Goal: Task Accomplishment & Management: Use online tool/utility

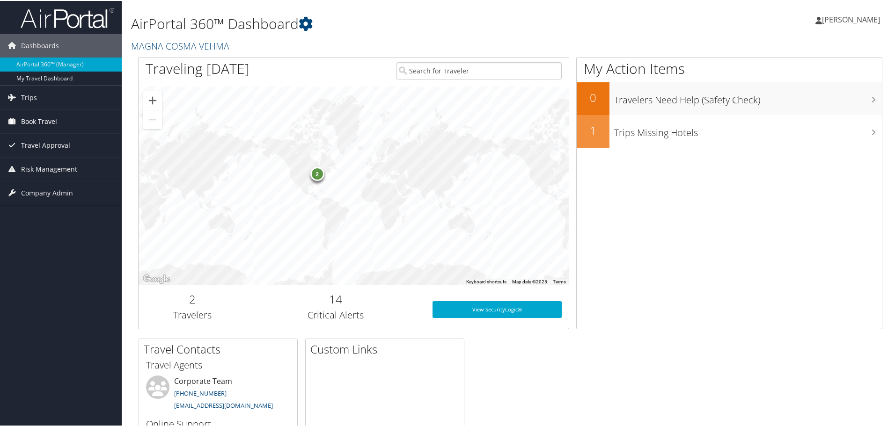
click at [43, 121] on span "Book Travel" at bounding box center [39, 120] width 36 height 23
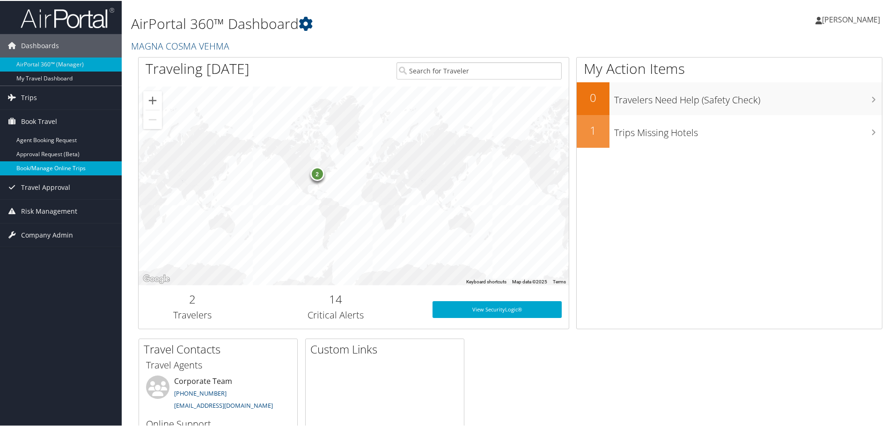
click at [56, 171] on link "Book/Manage Online Trips" at bounding box center [61, 168] width 122 height 14
